Goal: Information Seeking & Learning: Learn about a topic

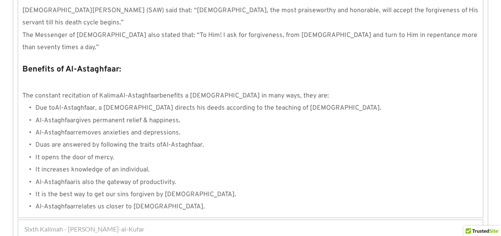
scroll to position [952, 0]
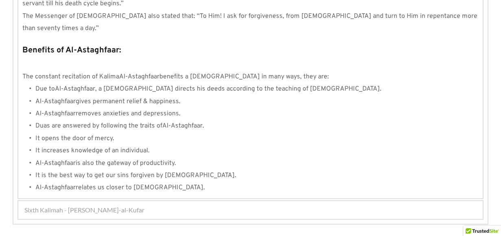
click at [105, 205] on span "Sixth Kalimah - Kalimah Radd-al-Kufar" at bounding box center [84, 210] width 120 height 10
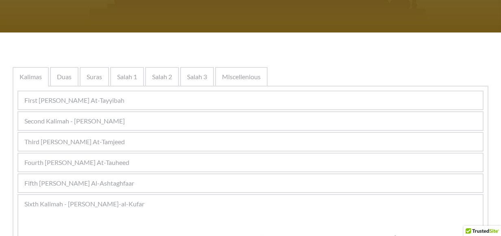
scroll to position [98, 0]
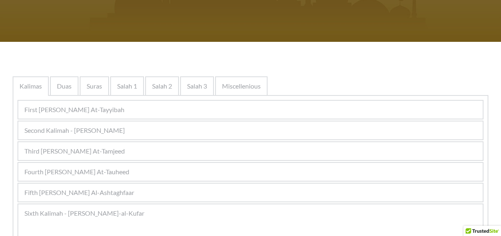
click at [124, 128] on span "Second Kalimah - Kalimah Ash-Shahdah" at bounding box center [74, 131] width 100 height 10
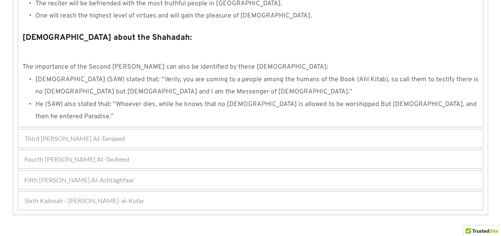
scroll to position [919, 0]
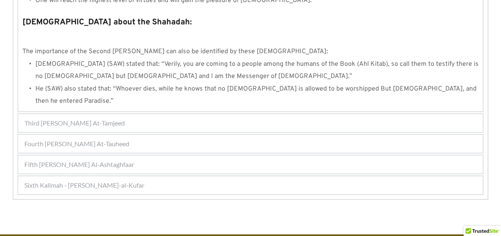
click at [117, 118] on span "Third Kalimah - Kalimah At-Tamjeed" at bounding box center [74, 123] width 100 height 10
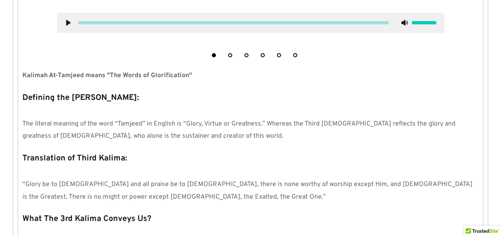
scroll to position [401, 0]
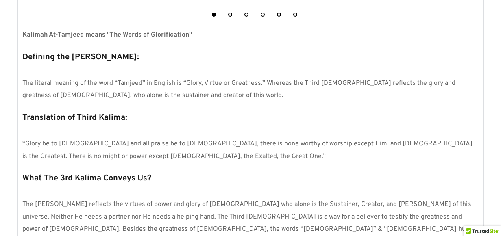
click at [118, 136] on p at bounding box center [250, 132] width 456 height 12
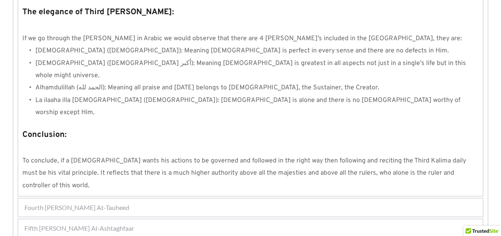
scroll to position [765, 0]
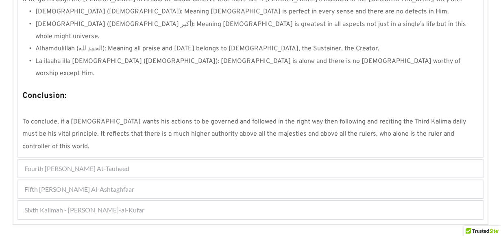
click at [80, 160] on div "Fourth Kalimah - Kalimah At-Tauheed" at bounding box center [250, 169] width 464 height 18
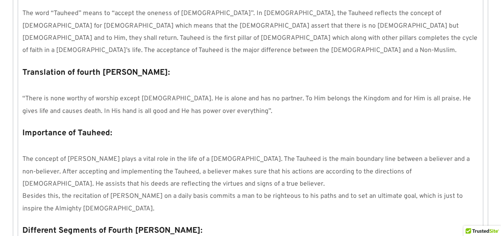
scroll to position [544, 0]
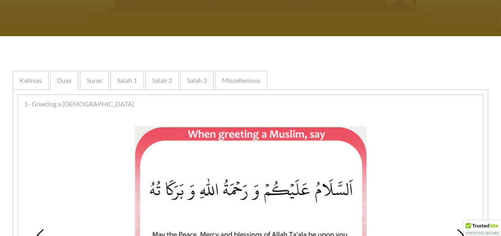
scroll to position [355, 0]
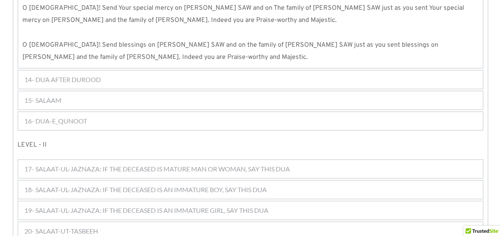
scroll to position [1011, 0]
click at [102, 71] on div "14- DUA AFTER DUROOD" at bounding box center [250, 80] width 464 height 18
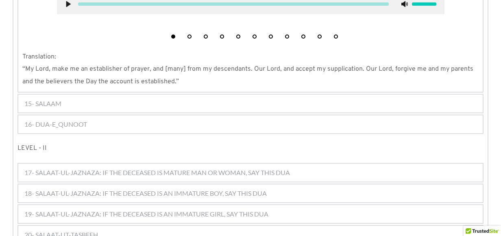
scroll to position [744, 0]
